Goal: Transaction & Acquisition: Purchase product/service

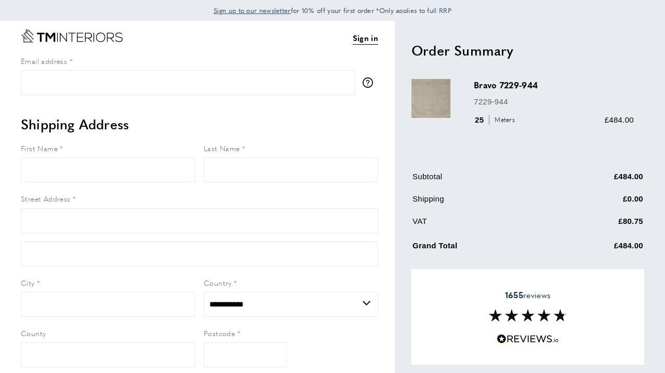
select select "**"
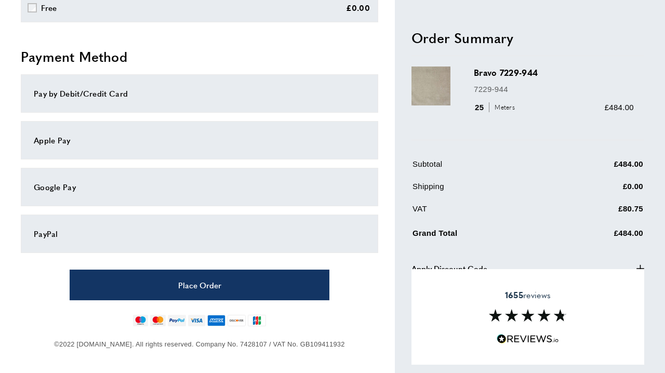
scroll to position [499, 0]
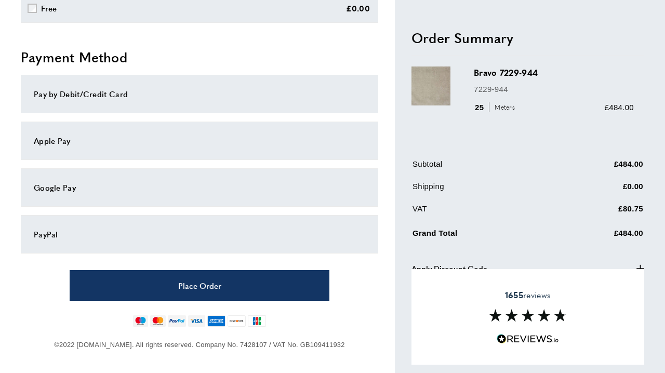
click at [638, 271] on div "1655 reviews" at bounding box center [527, 317] width 233 height 96
click at [565, 305] on div "1655 reviews" at bounding box center [527, 317] width 233 height 96
click at [528, 238] on td "Grand Total" at bounding box center [481, 235] width 139 height 22
click at [559, 315] on img at bounding box center [528, 315] width 78 height 12
click at [543, 316] on img at bounding box center [528, 315] width 78 height 12
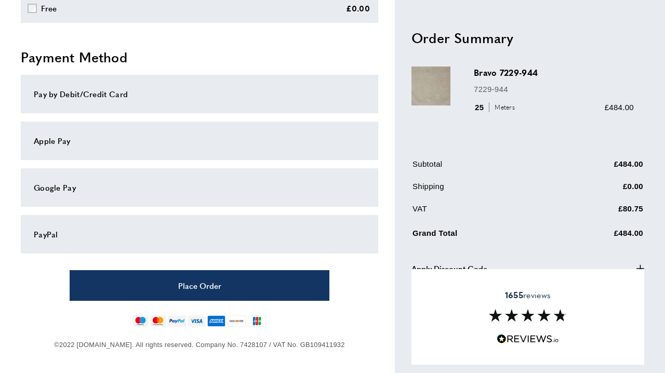
click at [518, 293] on strong "1655" at bounding box center [514, 295] width 18 height 12
click at [535, 298] on span "1655 reviews" at bounding box center [528, 295] width 46 height 10
click at [532, 337] on img at bounding box center [528, 339] width 62 height 10
click at [503, 339] on img at bounding box center [528, 339] width 62 height 10
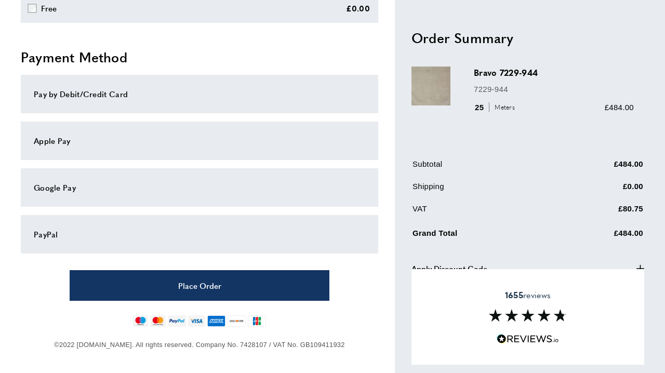
click at [503, 339] on img at bounding box center [528, 339] width 62 height 10
click at [639, 266] on icon "plus" at bounding box center [640, 268] width 8 height 8
click at [639, 266] on icon "minus" at bounding box center [640, 268] width 8 height 8
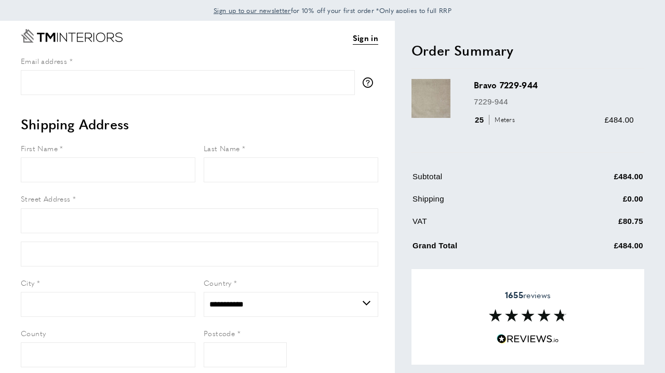
scroll to position [0, 0]
